Goal: Task Accomplishment & Management: Manage account settings

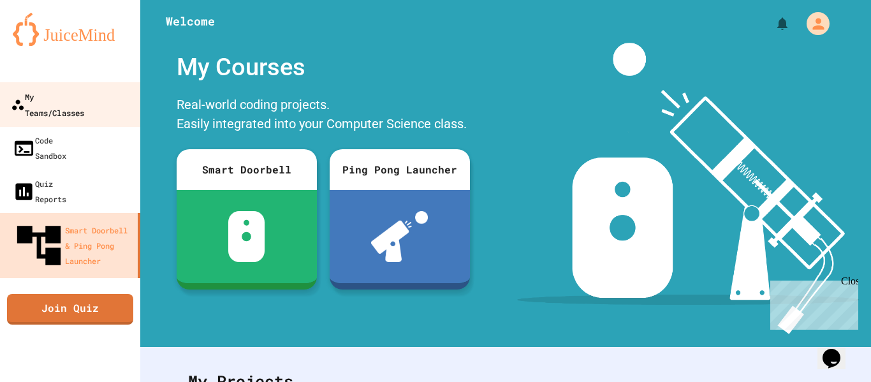
click at [73, 105] on link "My Teams/Classes" at bounding box center [70, 104] width 145 height 45
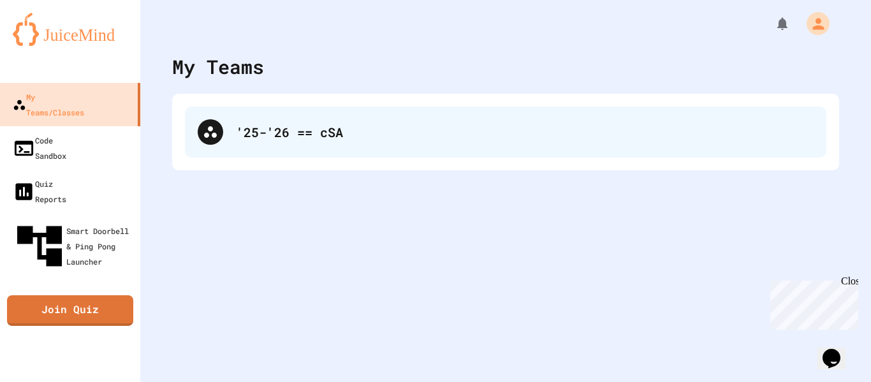
click at [292, 149] on div "'25-'26 == cSA" at bounding box center [505, 131] width 641 height 51
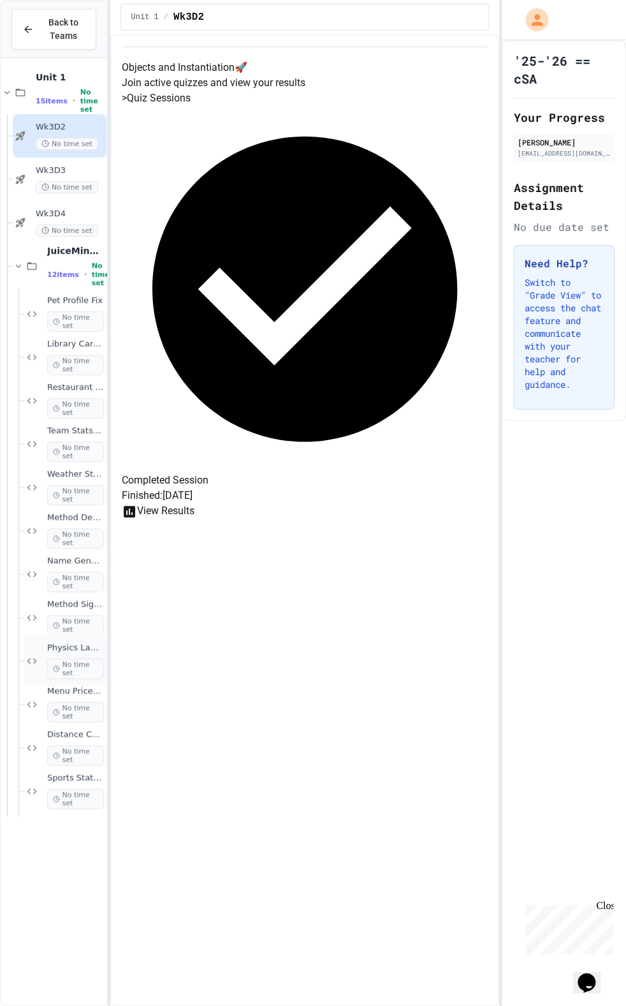
click at [57, 640] on div "Physics Lab Simulator No time set" at bounding box center [65, 660] width 82 height 52
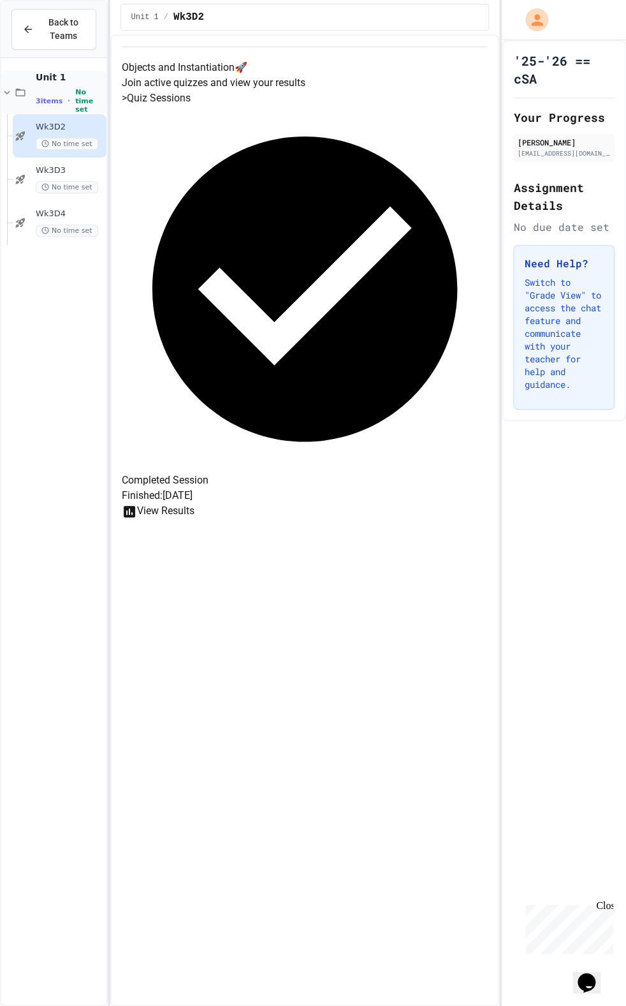
click at [44, 102] on span "3 items" at bounding box center [49, 101] width 27 height 8
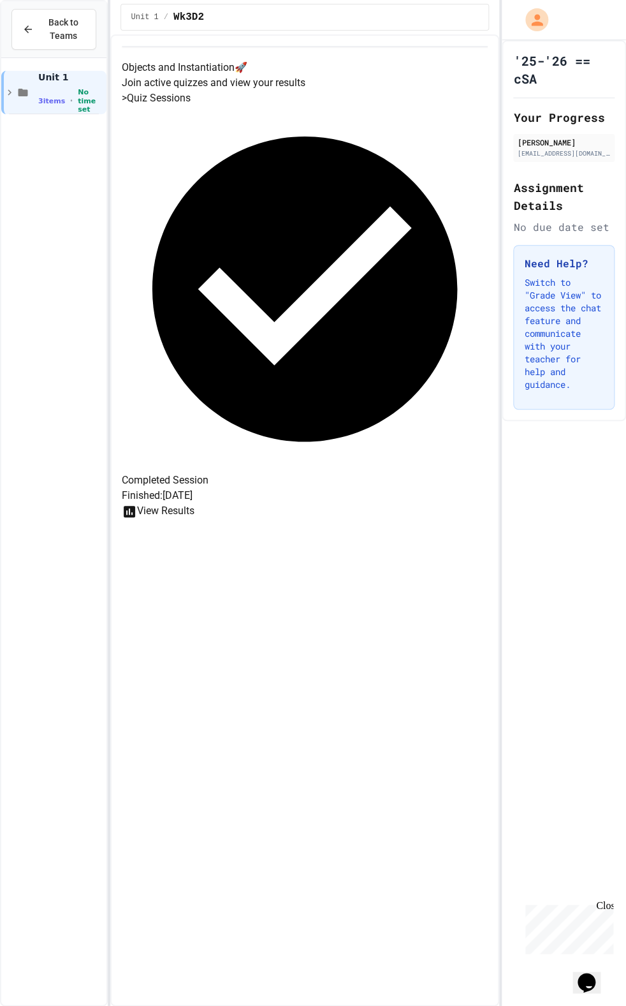
click at [44, 102] on span "3 items" at bounding box center [51, 101] width 27 height 8
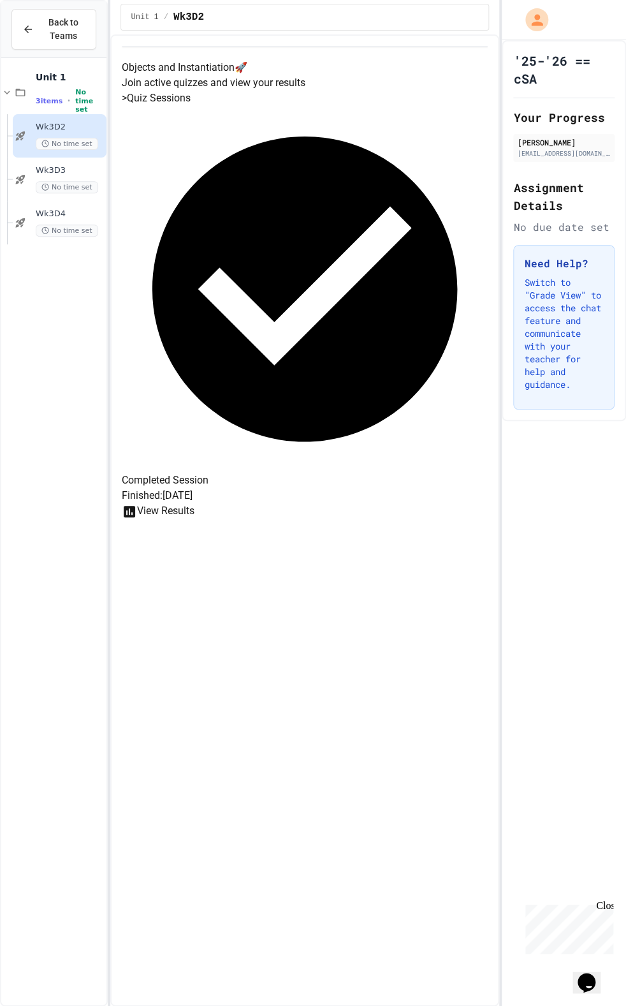
click at [36, 253] on div "Unit 1 3 items • No time set Wk3D2 No time set Wk3D3 No time set Wk3D4 No time …" at bounding box center [53, 531] width 105 height 937
click at [36, 224] on div "No time set" at bounding box center [70, 230] width 68 height 12
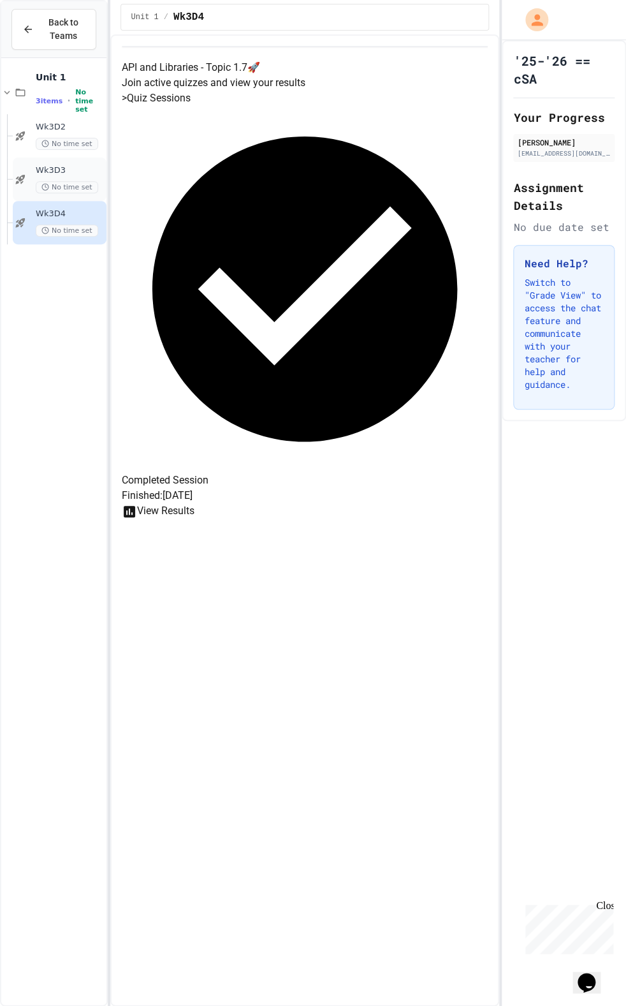
click at [47, 185] on circle at bounding box center [45, 187] width 6 height 6
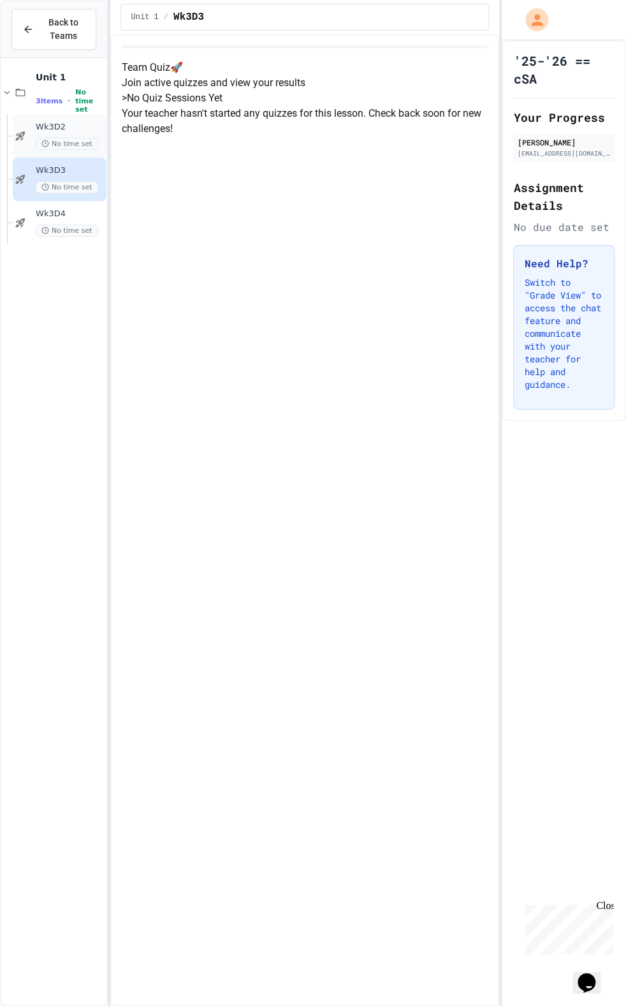
click at [44, 117] on div "Wk3D2 No time set" at bounding box center [60, 135] width 94 height 43
